Goal: Communication & Community: Answer question/provide support

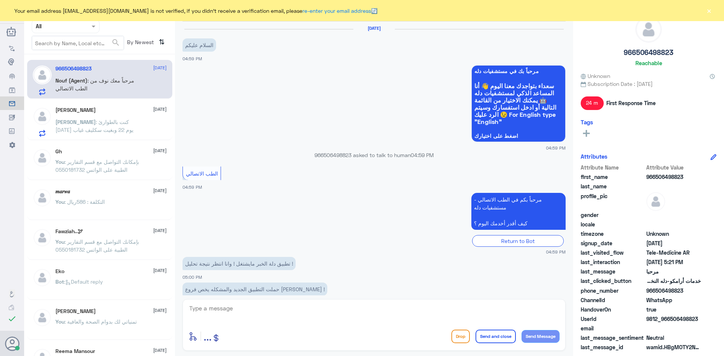
scroll to position [116, 0]
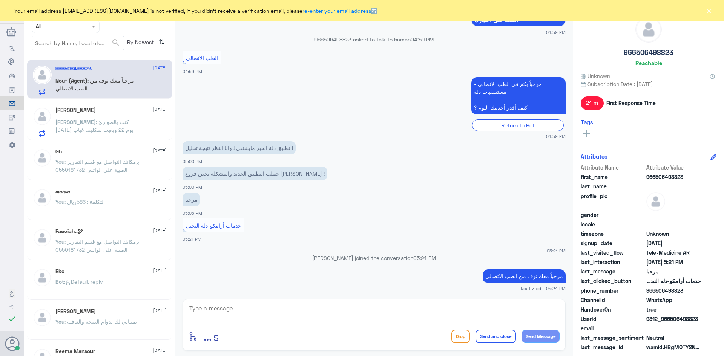
click at [122, 112] on div "[PERSON_NAME] [DATE]" at bounding box center [110, 110] width 111 height 6
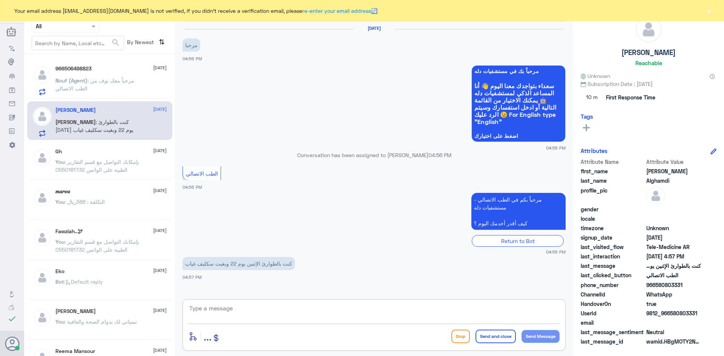
click at [247, 311] on textarea at bounding box center [373, 312] width 371 height 18
paste textarea "مرحبا معك [PERSON_NAME] من الطب الاتصالي"
type textarea "مرحبا معك [PERSON_NAME] من الطب الاتصالي"
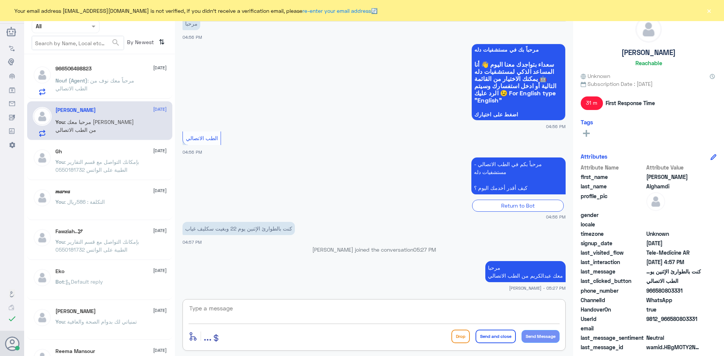
paste textarea "بإمكانك التواصل مع قسم التقارير الطبية على الواتس 0550181732"
type textarea "بإمكانك التواصل مع قسم التقارير الطبية على الواتس 0550181732"
click at [488, 334] on button "Send and close" at bounding box center [495, 337] width 40 height 14
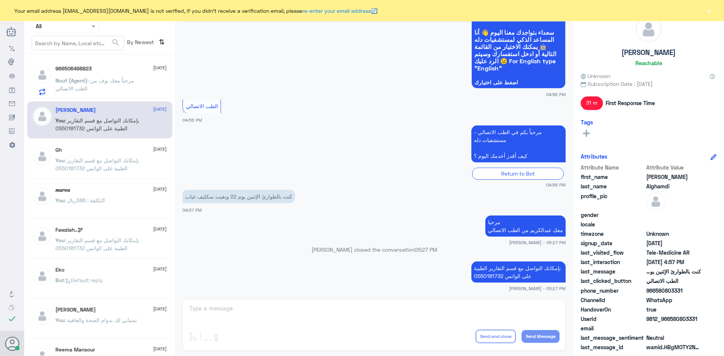
click at [132, 80] on span ": مرحباً معك نوف من الطب الاتصالي" at bounding box center [94, 84] width 79 height 14
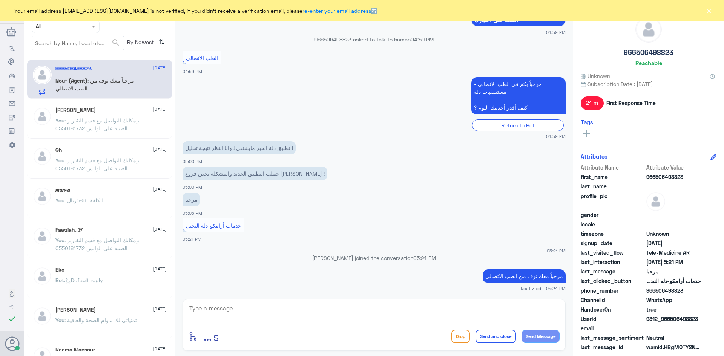
scroll to position [142, 0]
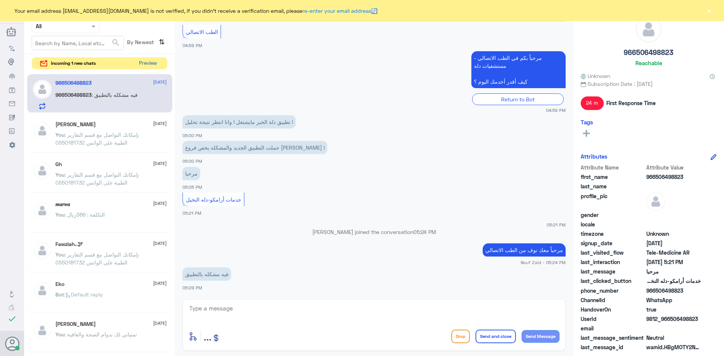
click at [156, 64] on button "Preview" at bounding box center [147, 64] width 23 height 12
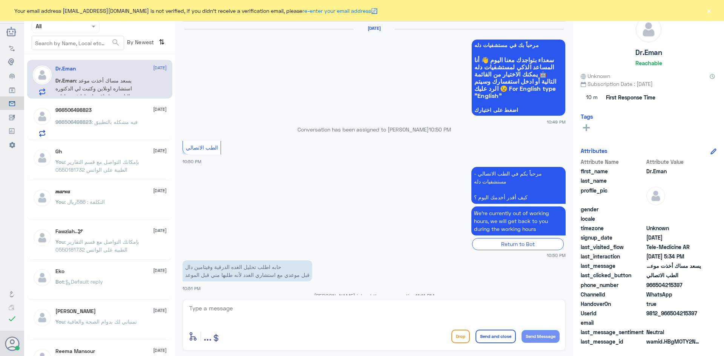
scroll to position [454, 0]
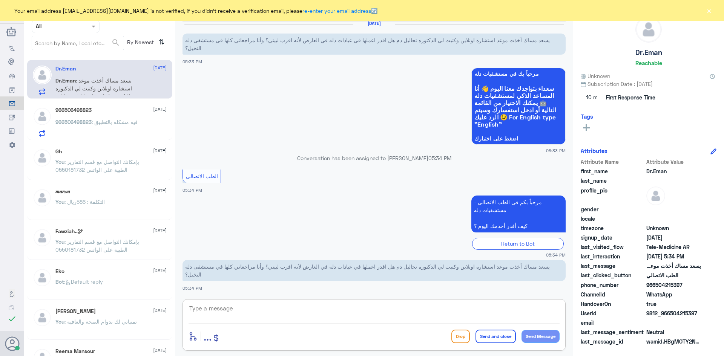
click at [261, 310] on textarea at bounding box center [373, 312] width 371 height 18
drag, startPoint x: 682, startPoint y: 285, endPoint x: 656, endPoint y: 283, distance: 25.3
click at [656, 283] on span "966504215397" at bounding box center [673, 285] width 55 height 8
copy span "504215397"
click at [480, 314] on textarea "لل" at bounding box center [373, 312] width 371 height 18
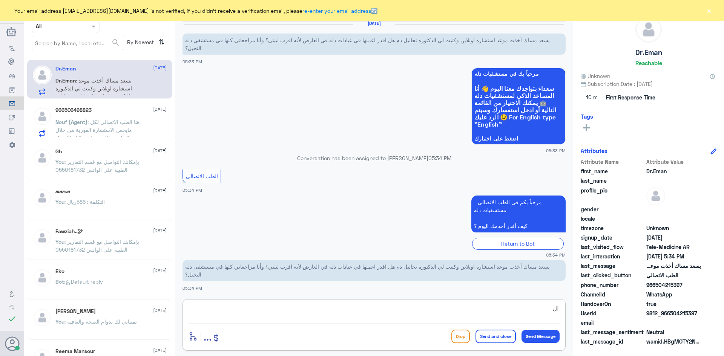
type textarea "ل"
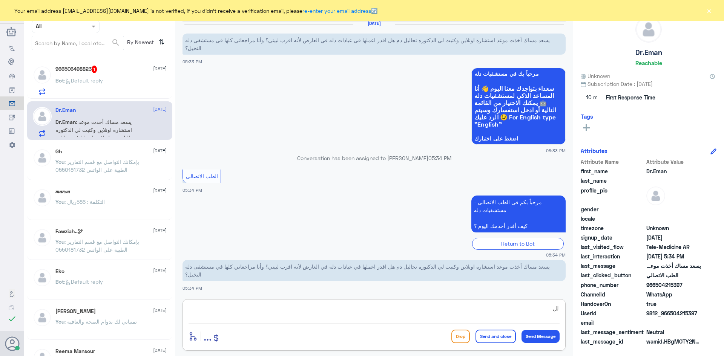
type textarea "ل"
paste textarea "مرحبا معك [PERSON_NAME] من الطب الاتصالي"
type textarea "مرحبا معك [PERSON_NAME] من الطب الاتصالي"
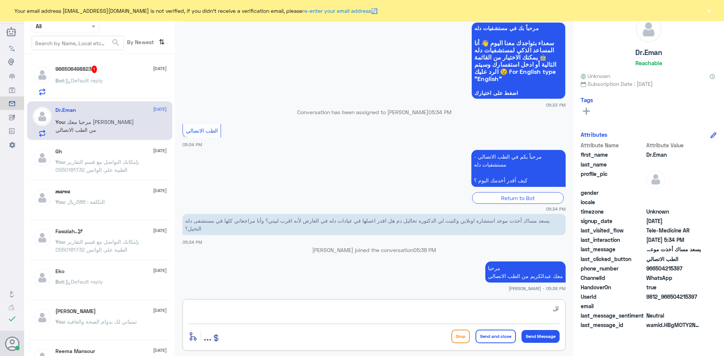
type textarea "ل"
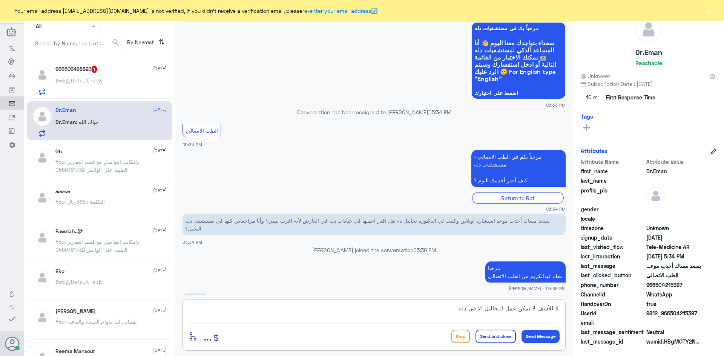
scroll to position [512, 0]
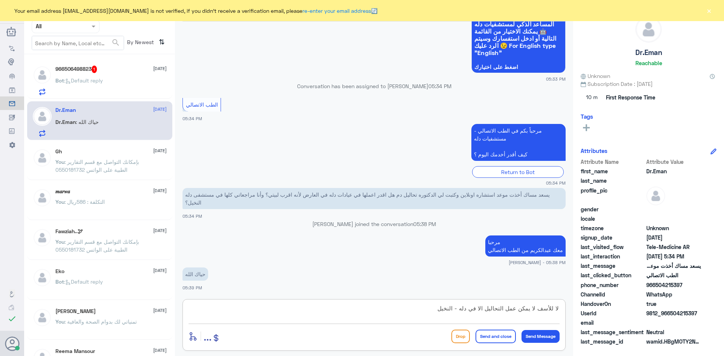
type textarea "لا للأسف لا يمكن عمل التحاليل الا في دله - النخيل"
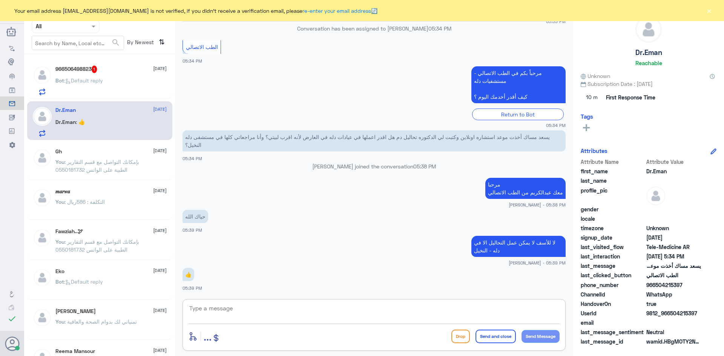
scroll to position [595, 0]
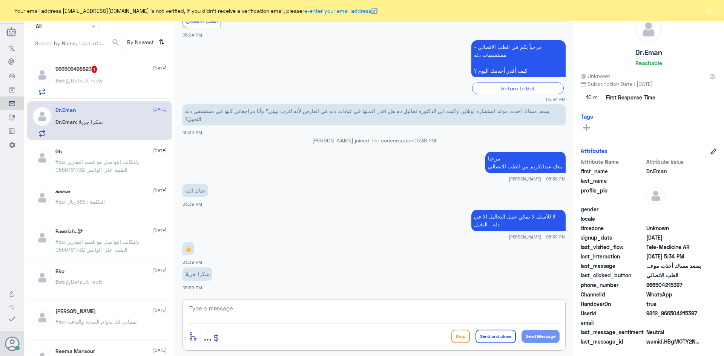
click at [109, 81] on div "Bot : Default reply" at bounding box center [110, 86] width 111 height 17
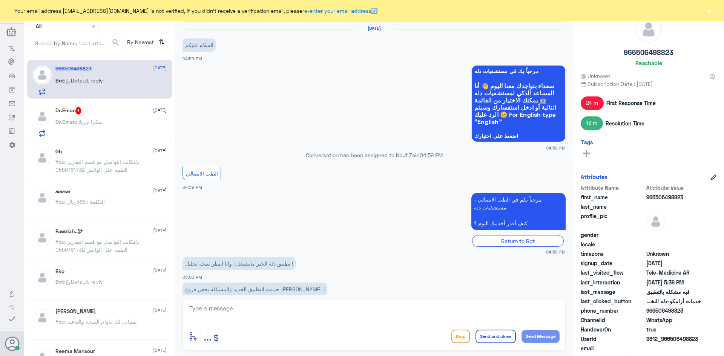
scroll to position [318, 0]
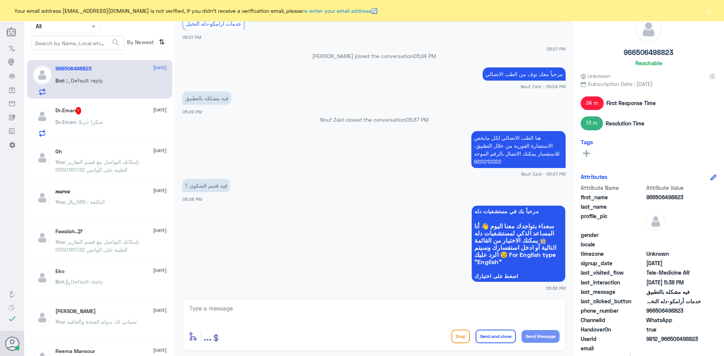
click at [708, 10] on button "×" at bounding box center [709, 11] width 8 height 8
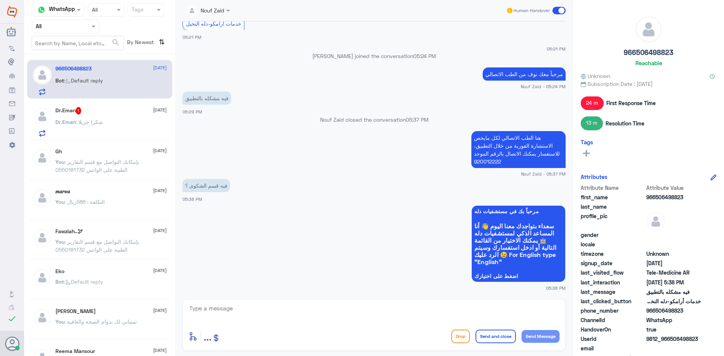
click at [103, 110] on div "Dr.Eman 1 [DATE]" at bounding box center [110, 111] width 111 height 8
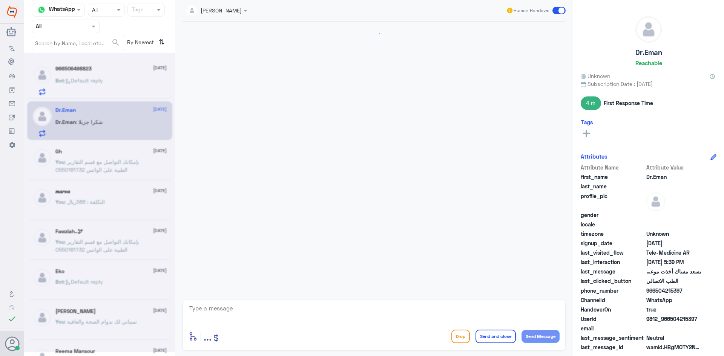
scroll to position [355, 0]
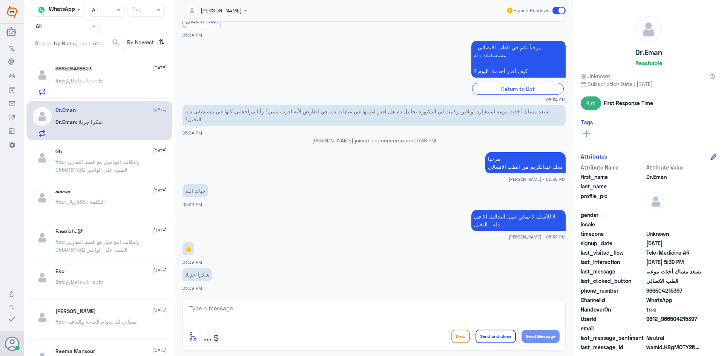
click at [297, 308] on textarea at bounding box center [373, 312] width 371 height 18
type textarea "العفو وتمنياتنا لك بدوام الصحة والعافية"
click at [505, 342] on button "Send and close" at bounding box center [495, 337] width 40 height 14
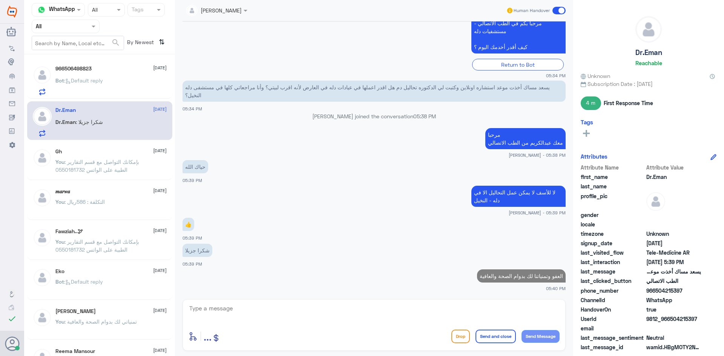
scroll to position [377, 0]
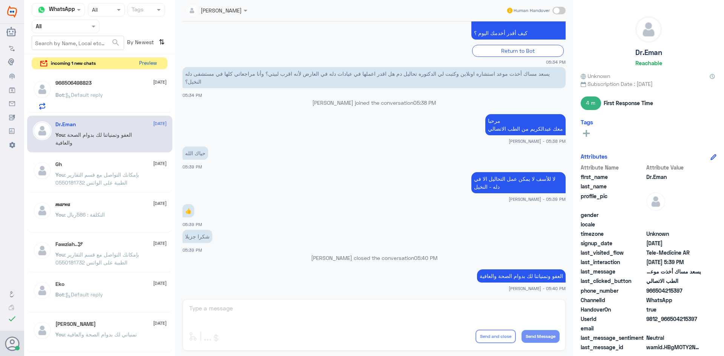
click at [152, 64] on button "Preview" at bounding box center [147, 64] width 23 height 12
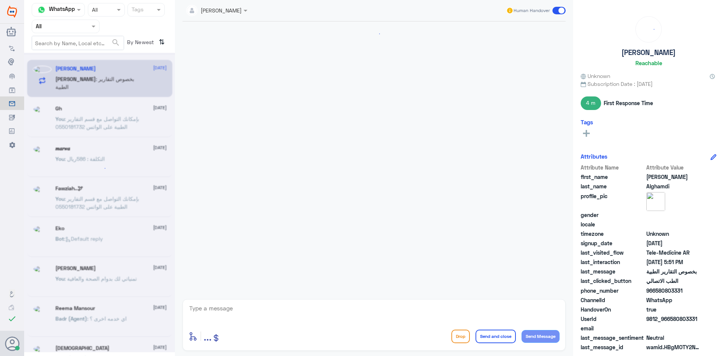
scroll to position [440, 0]
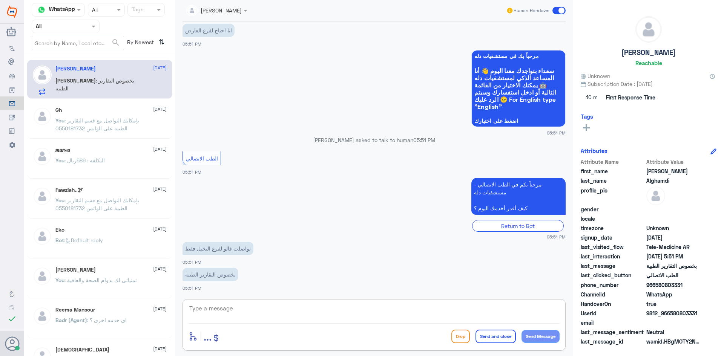
click at [275, 313] on textarea at bounding box center [373, 312] width 371 height 18
paste textarea "مرحبا معك [PERSON_NAME] من الطب الاتصالي"
type textarea "مرحبا معك [PERSON_NAME] من الطب الاتصالي"
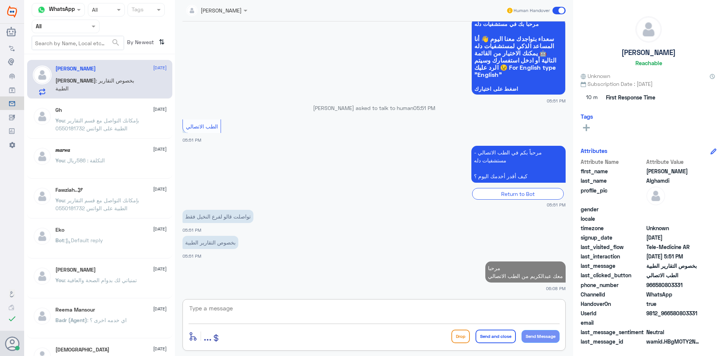
click at [365, 312] on textarea at bounding box center [373, 312] width 371 height 18
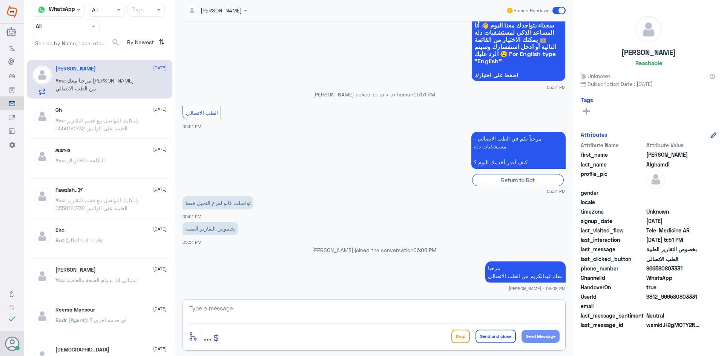
paste textarea "بإمكانك التواصل مع قسم التقارير الطبية على الواتس 0550181732"
type textarea "بإمكانك التواصل مع قسم التقارير الطبية على الواتس 0550181732"
click at [499, 336] on button "Send and close" at bounding box center [495, 337] width 40 height 14
